Goal: Check status: Check status

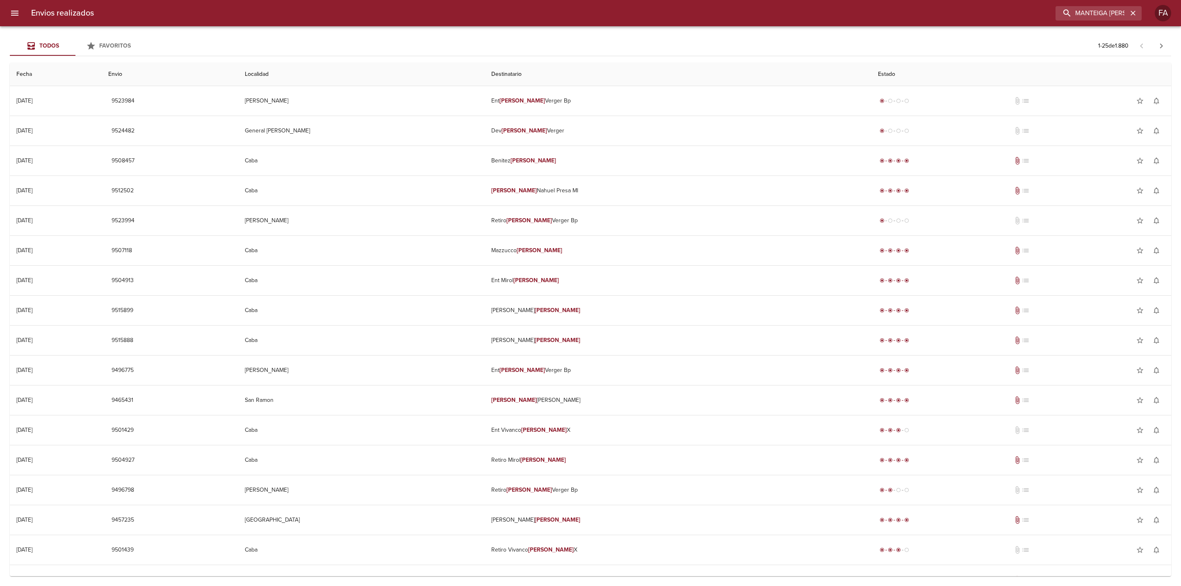
type input "MANTEIGA [PERSON_NAME]"
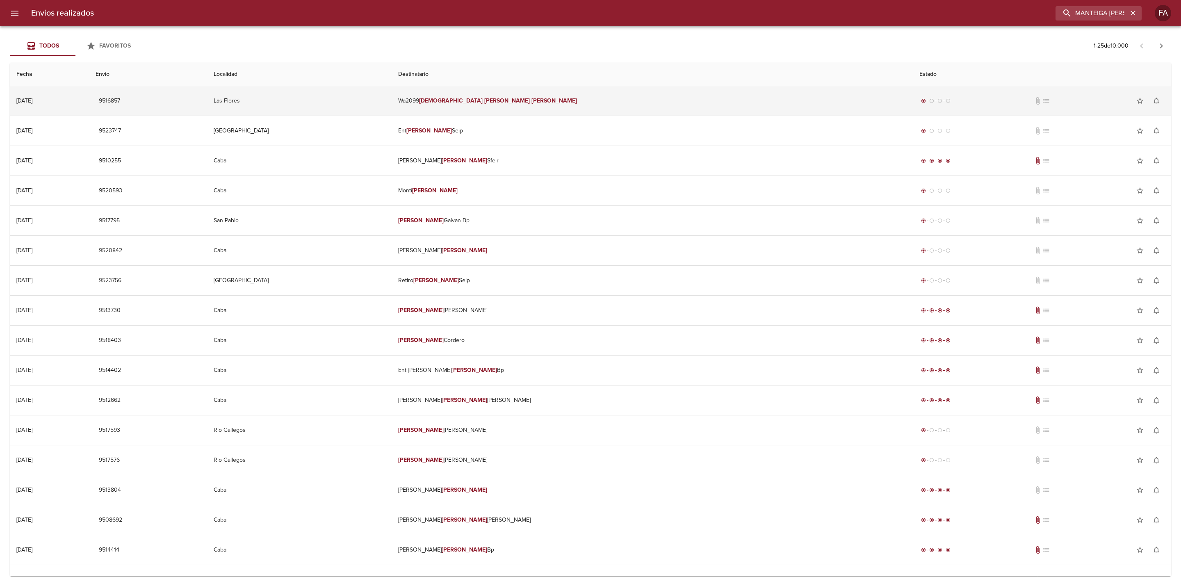
click at [392, 93] on td "Las Flores" at bounding box center [299, 101] width 185 height 30
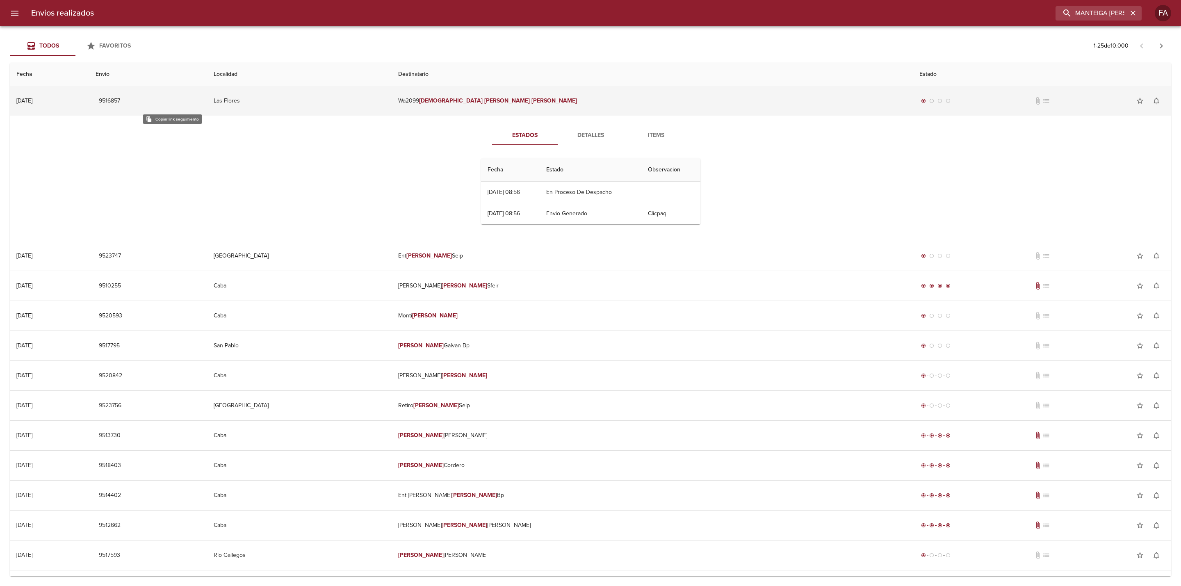
click at [120, 96] on span "9516857" at bounding box center [109, 101] width 21 height 10
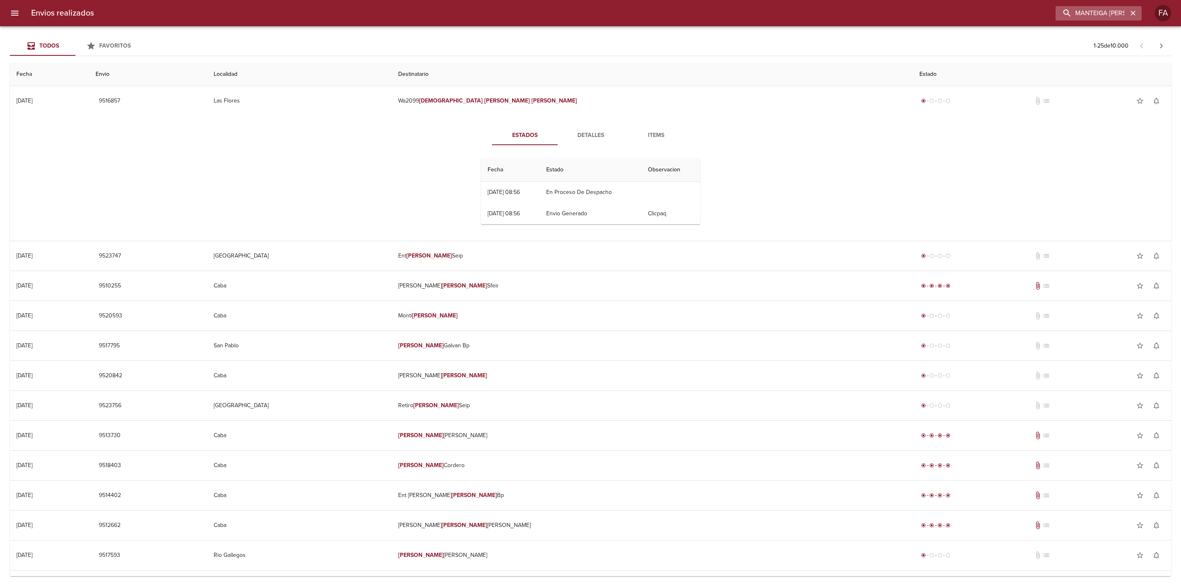
click at [1132, 11] on icon "button" at bounding box center [1133, 13] width 8 height 8
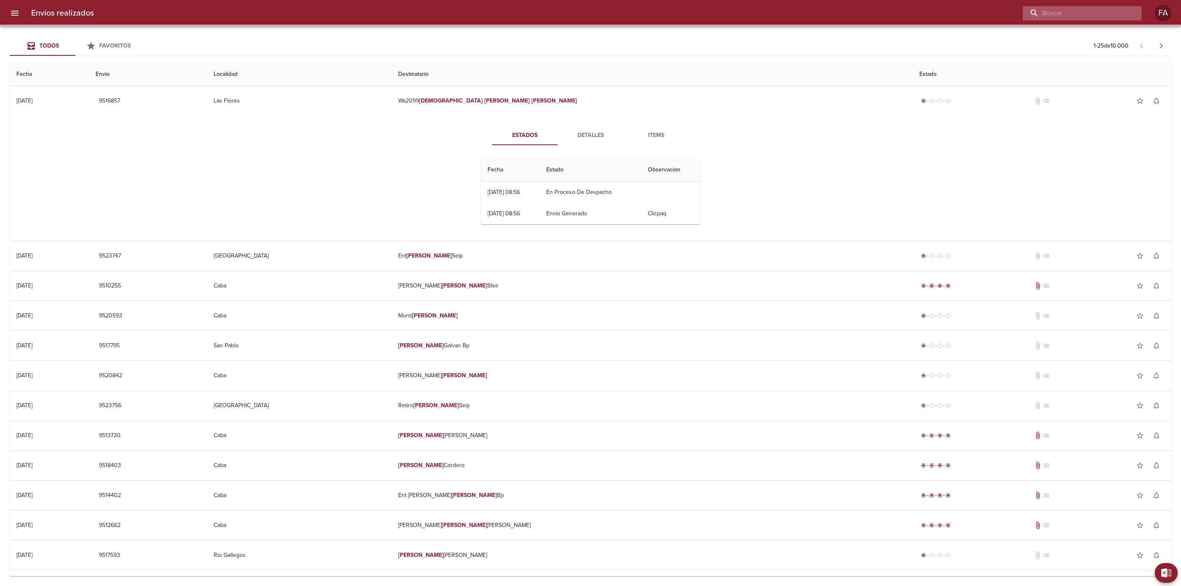
click at [1121, 16] on input "buscar" at bounding box center [1075, 13] width 105 height 14
paste input "[PERSON_NAME]"
type input "[PERSON_NAME]"
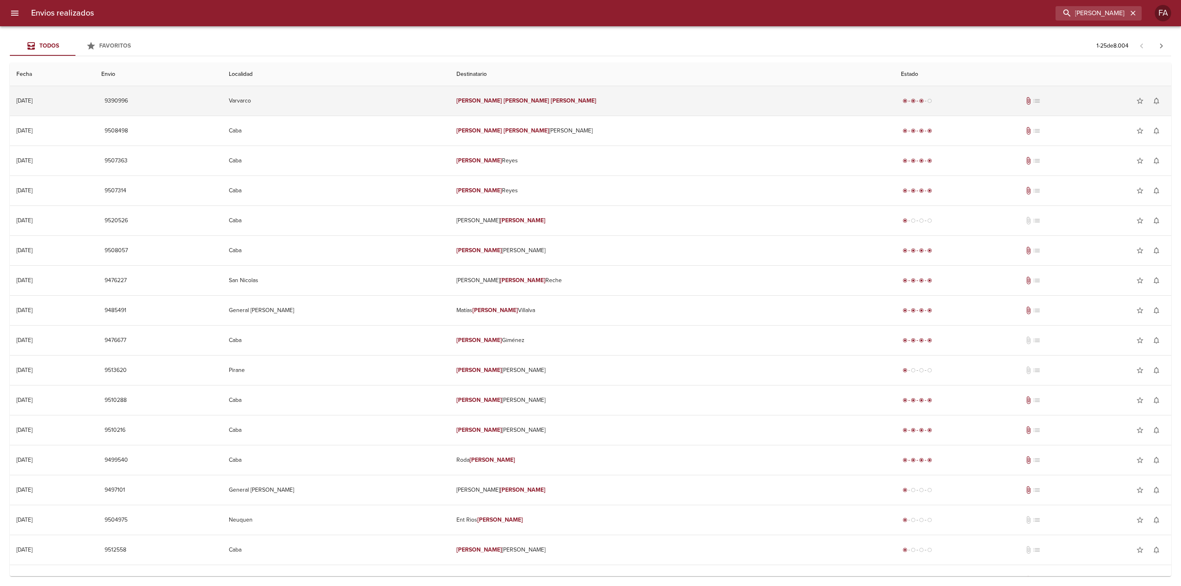
scroll to position [0, 0]
click at [625, 96] on td "[PERSON_NAME]" at bounding box center [672, 101] width 445 height 30
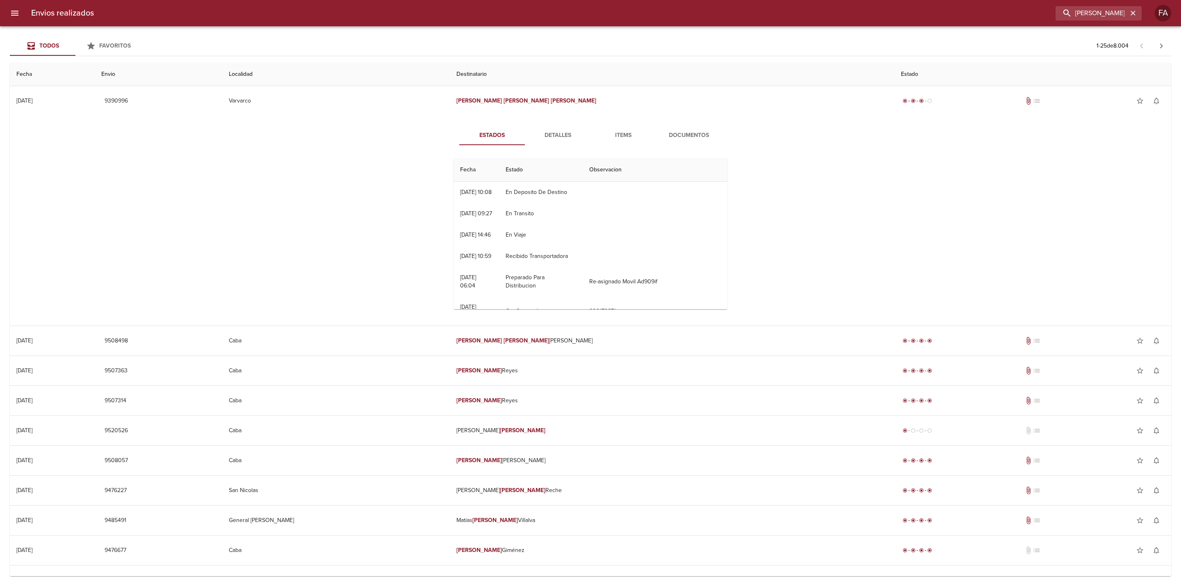
click at [554, 133] on span "Detalles" at bounding box center [558, 135] width 56 height 10
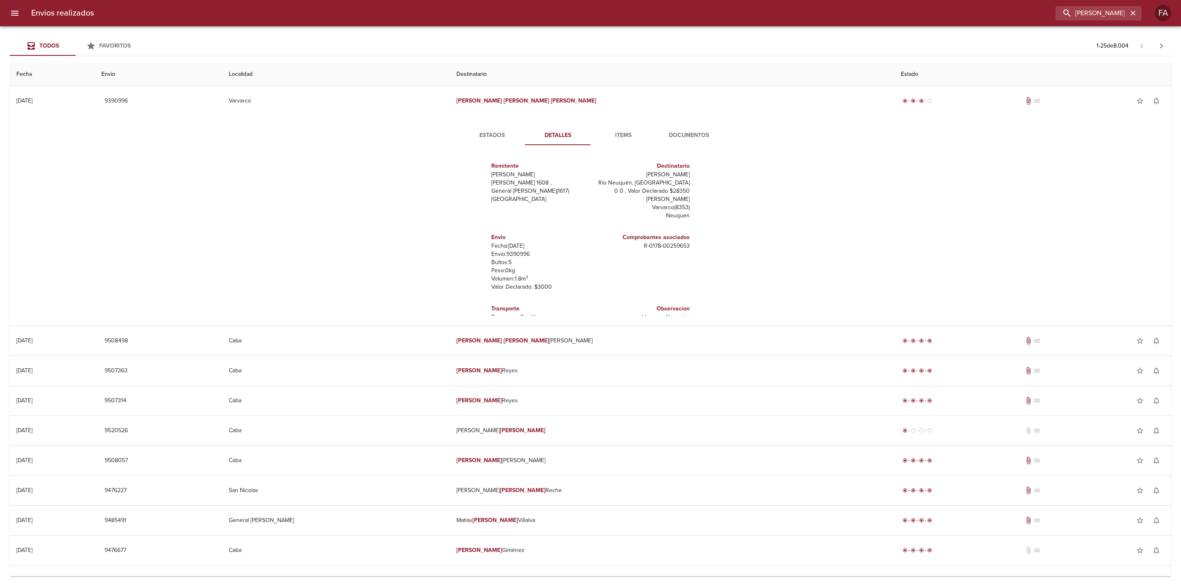
scroll to position [27, 0]
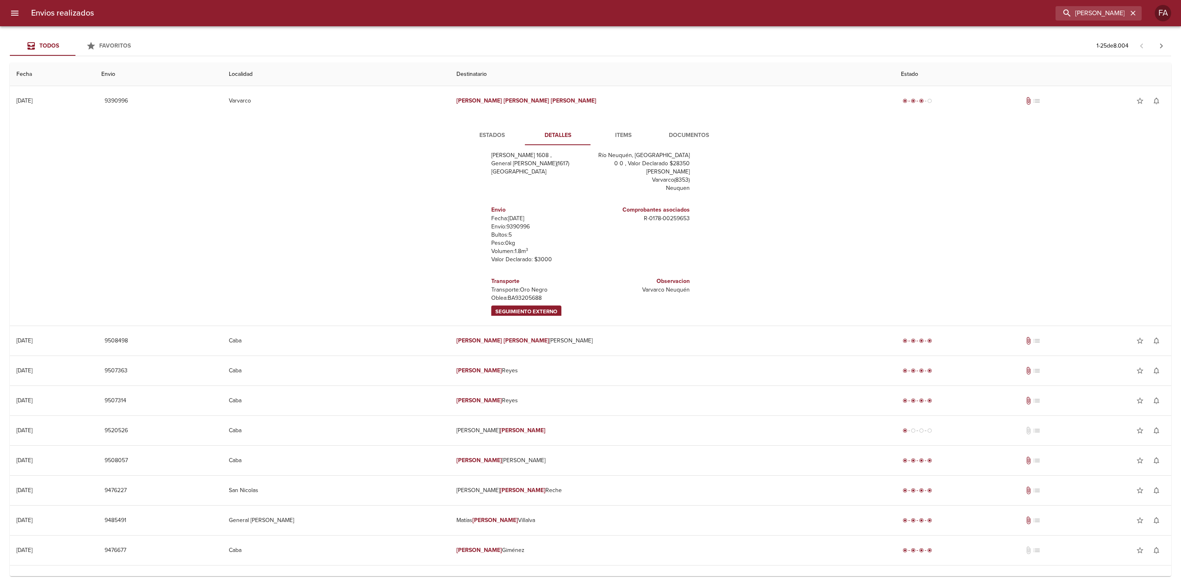
click at [515, 223] on p "Envío: 9390996" at bounding box center [539, 227] width 96 height 8
copy p "9390996"
click at [523, 307] on span "Seguimiento Externo" at bounding box center [526, 311] width 62 height 9
click at [527, 294] on p "Oblea: BA93205688" at bounding box center [539, 298] width 96 height 8
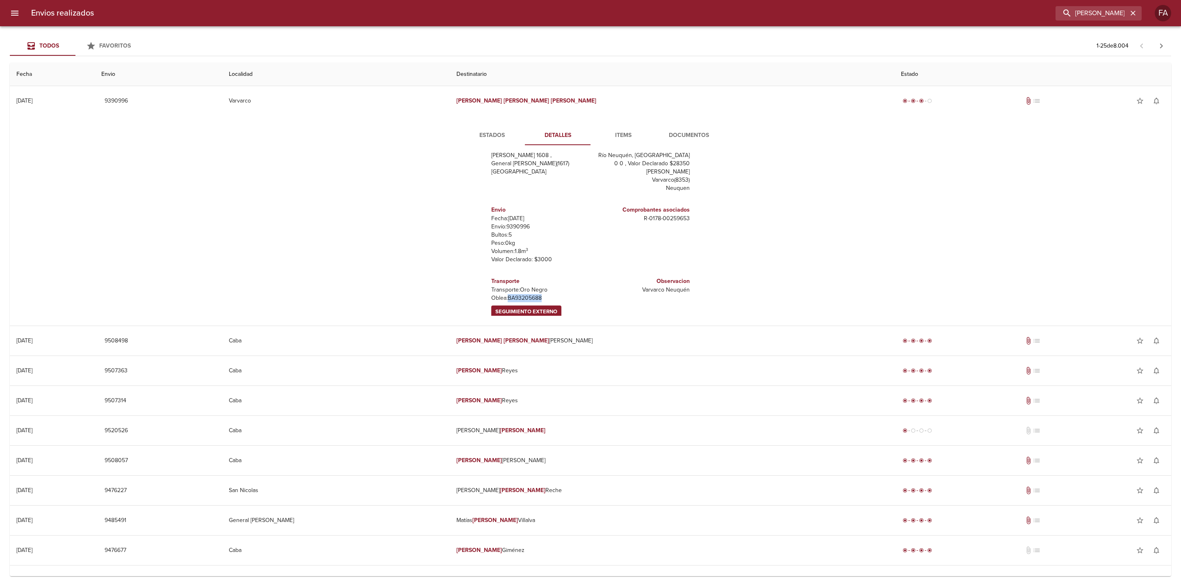
click at [527, 294] on p "Oblea: BA93205688" at bounding box center [539, 298] width 96 height 8
copy p "BA93205688"
click at [513, 223] on p "Envío: 9390996" at bounding box center [539, 227] width 96 height 8
click at [503, 223] on p "Envío: 9390996" at bounding box center [539, 227] width 96 height 8
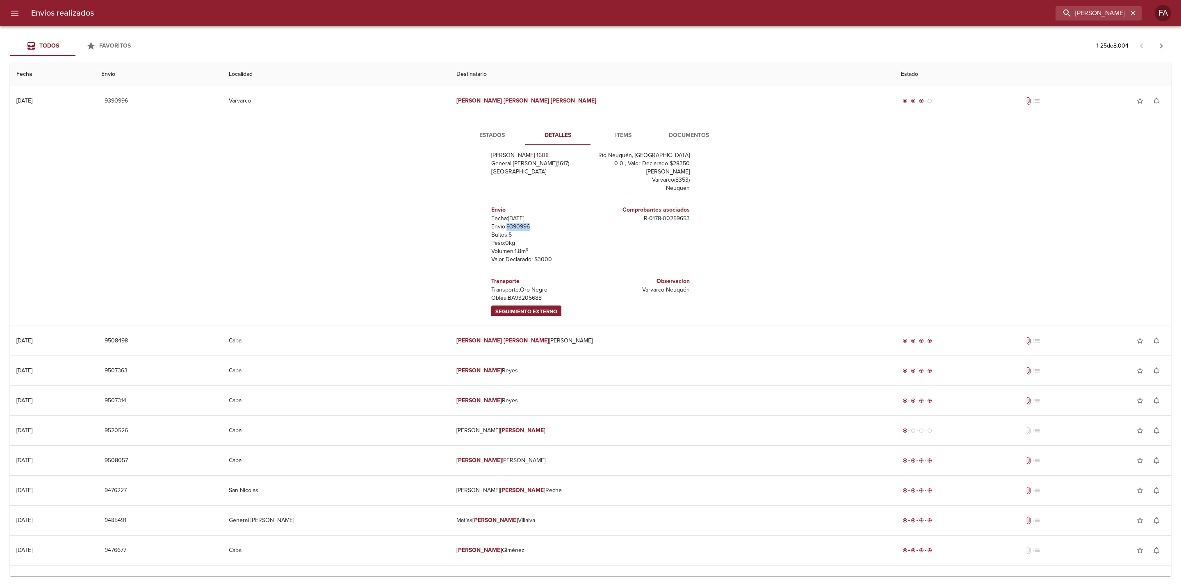
copy p "9390996"
drag, startPoint x: 632, startPoint y: 208, endPoint x: 699, endPoint y: 208, distance: 66.4
click at [699, 208] on div "Remitente Wamaro Tortuguitas [PERSON_NAME] 1608 , General [PERSON_NAME] ( 1617 …" at bounding box center [590, 234] width 280 height 164
copy p "R - 0178 - 00259653"
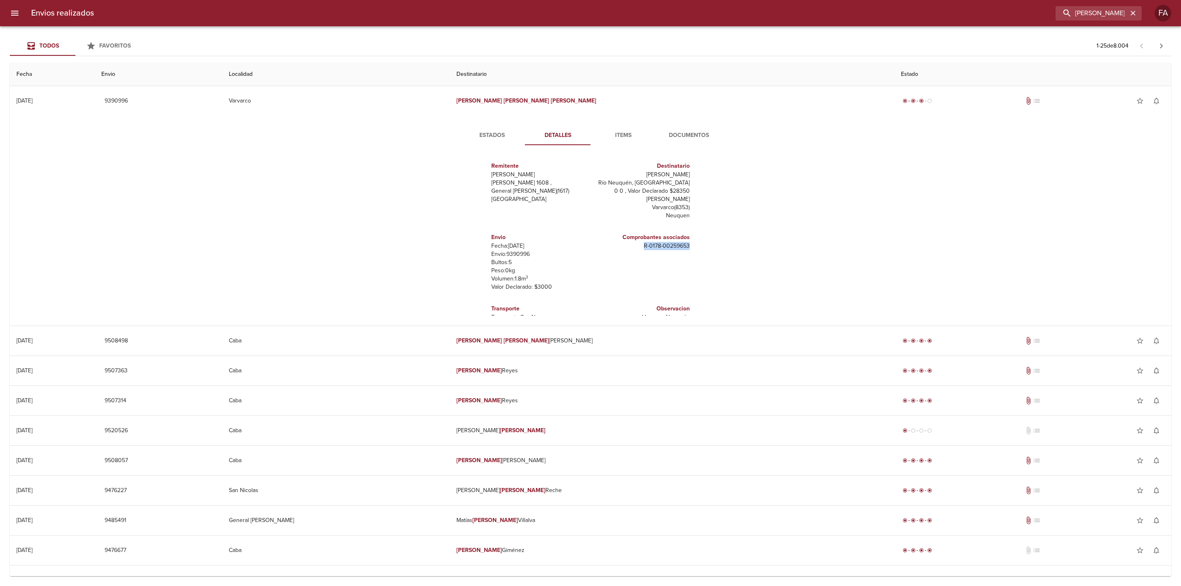
drag, startPoint x: 604, startPoint y: 175, endPoint x: 674, endPoint y: 146, distance: 75.4
click at [693, 177] on div "Remitente Wamaro Tortuguitas [PERSON_NAME] 1608 , General [PERSON_NAME] ( 1617 …" at bounding box center [590, 234] width 280 height 164
copy p "[PERSON_NAME]"
